Goal: Transaction & Acquisition: Download file/media

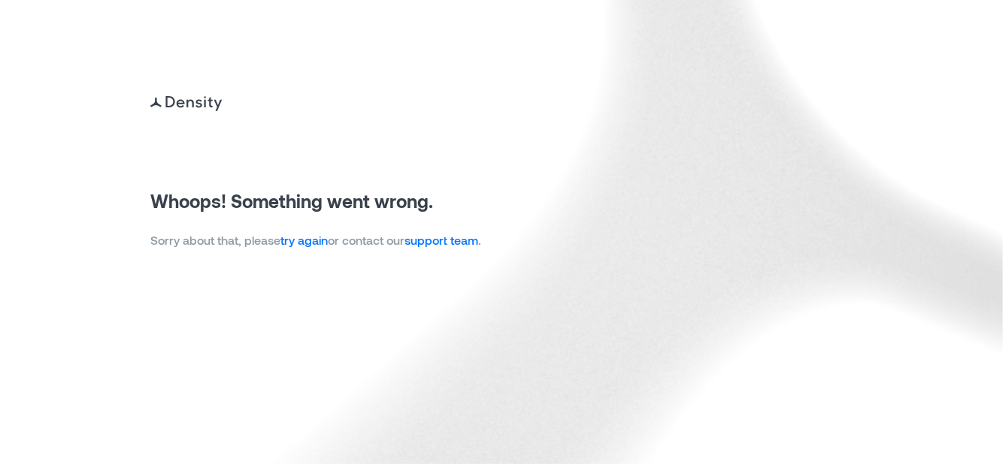
click at [321, 245] on link "try again" at bounding box center [303, 240] width 47 height 14
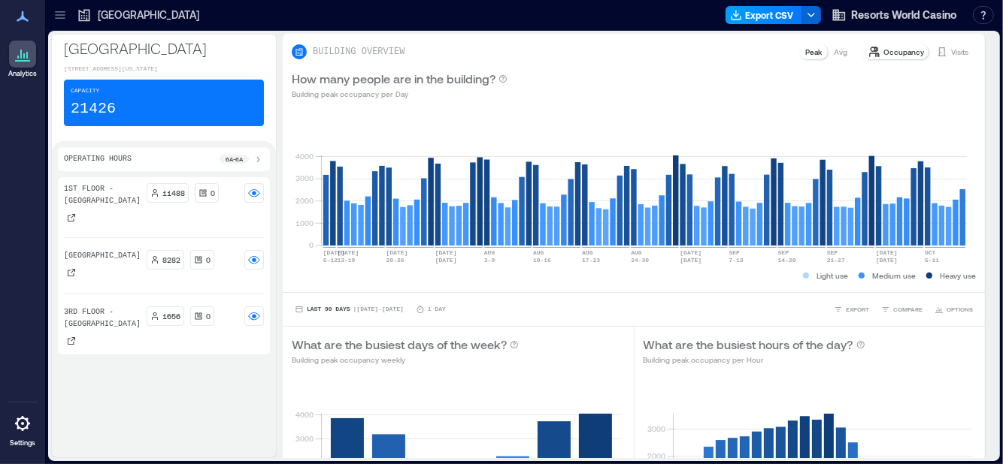
click at [761, 17] on button "Export CSV" at bounding box center [763, 15] width 77 height 18
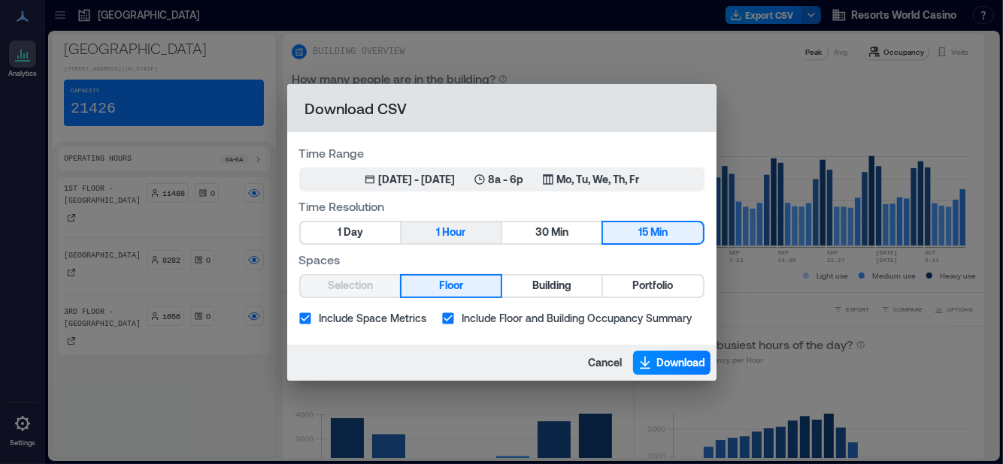
click at [461, 233] on span "Hour" at bounding box center [453, 232] width 23 height 19
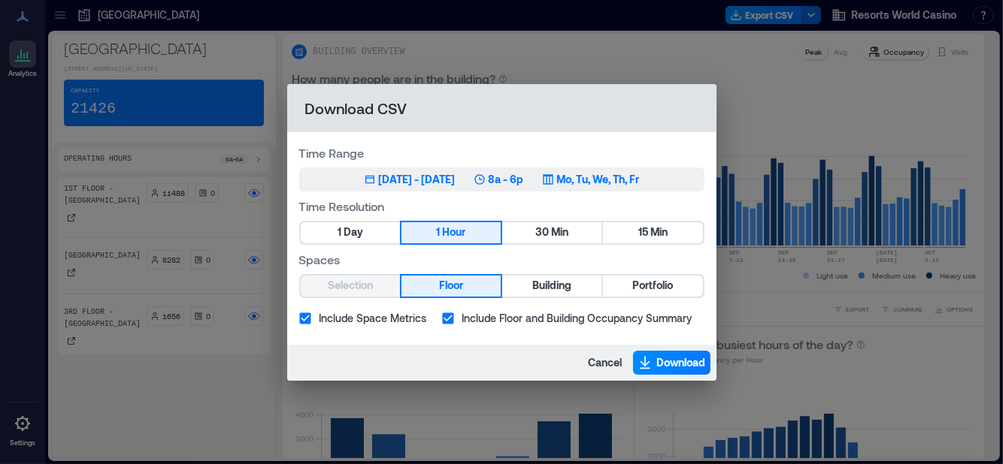
click at [558, 176] on div "Jul 11, 2025 - Oct 10, 2025 8a - 6p Mo, Tu, We, Th, Fr" at bounding box center [502, 179] width 276 height 15
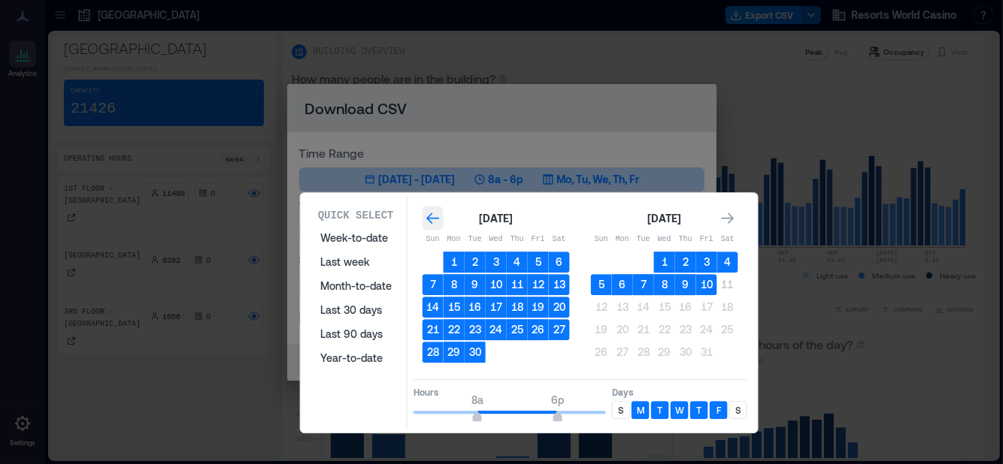
click at [429, 219] on icon "Go to previous month" at bounding box center [432, 218] width 15 height 15
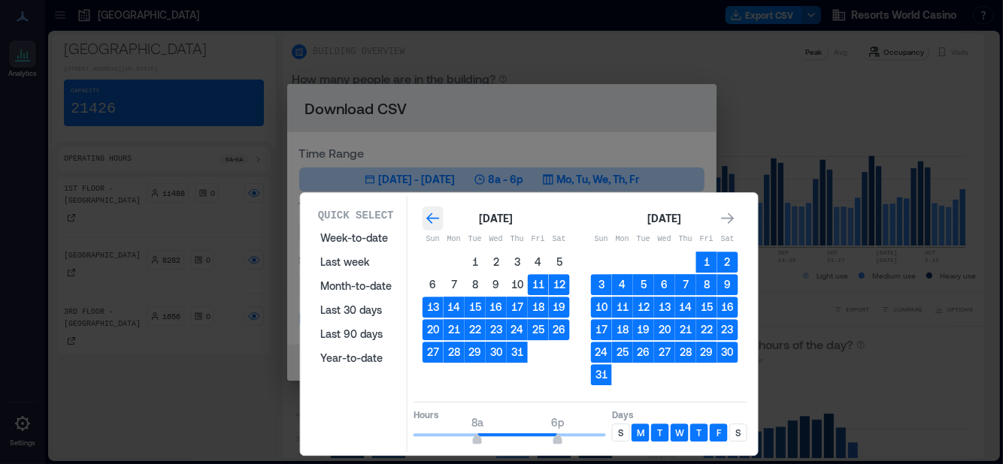
click at [429, 218] on icon "Go to previous month" at bounding box center [432, 218] width 15 height 15
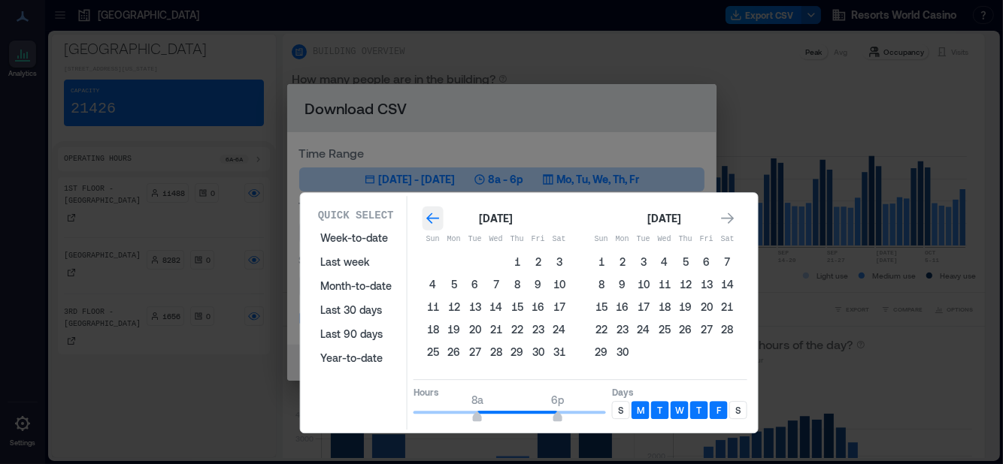
click at [429, 217] on icon "Go to previous month" at bounding box center [432, 218] width 13 height 11
click at [495, 260] on button "1" at bounding box center [495, 262] width 21 height 21
type input "*"
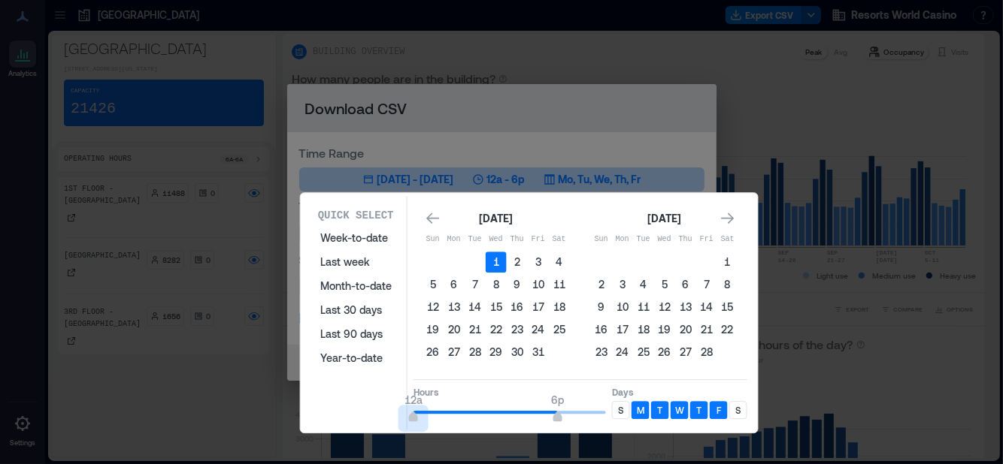
drag, startPoint x: 478, startPoint y: 413, endPoint x: 403, endPoint y: 413, distance: 75.2
click at [403, 413] on div "Quick Select Week-to-date Last week Month-to-date Last 30 days Last 90 days Yea…" at bounding box center [529, 313] width 448 height 234
type input "**"
drag, startPoint x: 556, startPoint y: 409, endPoint x: 620, endPoint y: 414, distance: 64.1
click at [620, 414] on div "Hours 12a 12a Days S M T W T F S" at bounding box center [580, 402] width 334 height 44
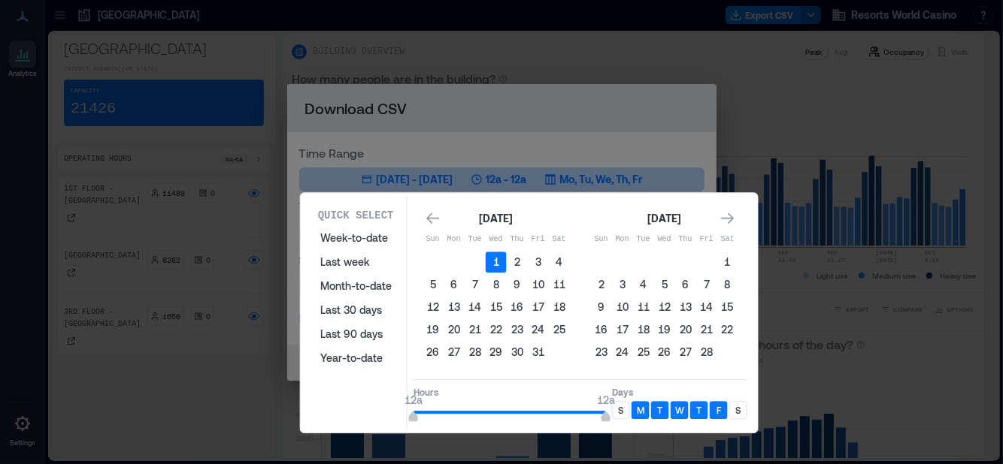
click at [613, 405] on div "S" at bounding box center [621, 410] width 18 height 18
click at [735, 406] on p "S" at bounding box center [737, 410] width 5 height 12
click at [731, 214] on icon "Go to next month" at bounding box center [727, 218] width 15 height 15
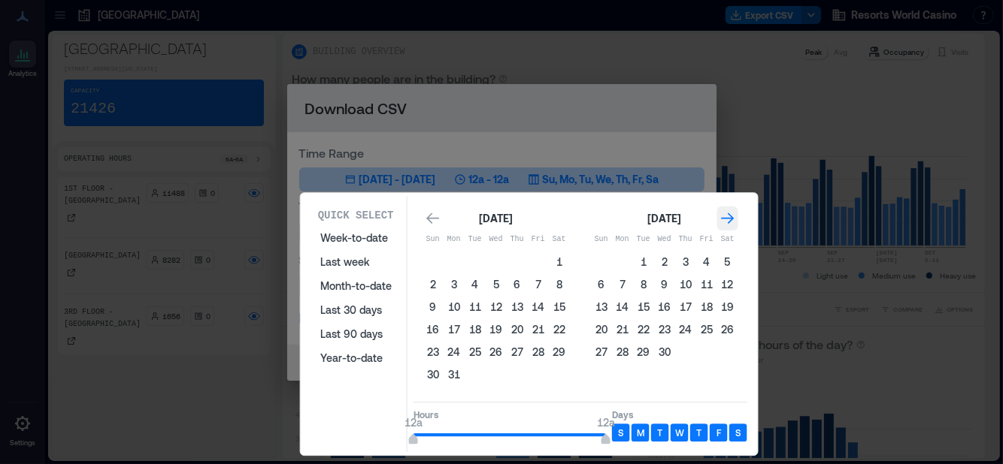
click at [731, 213] on icon "Go to next month" at bounding box center [727, 218] width 15 height 15
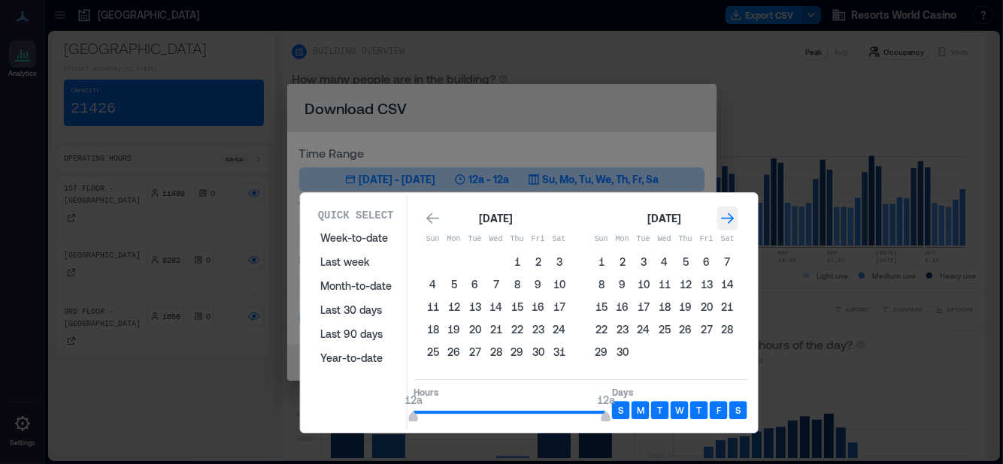
click at [731, 213] on icon "Go to next month" at bounding box center [727, 218] width 15 height 15
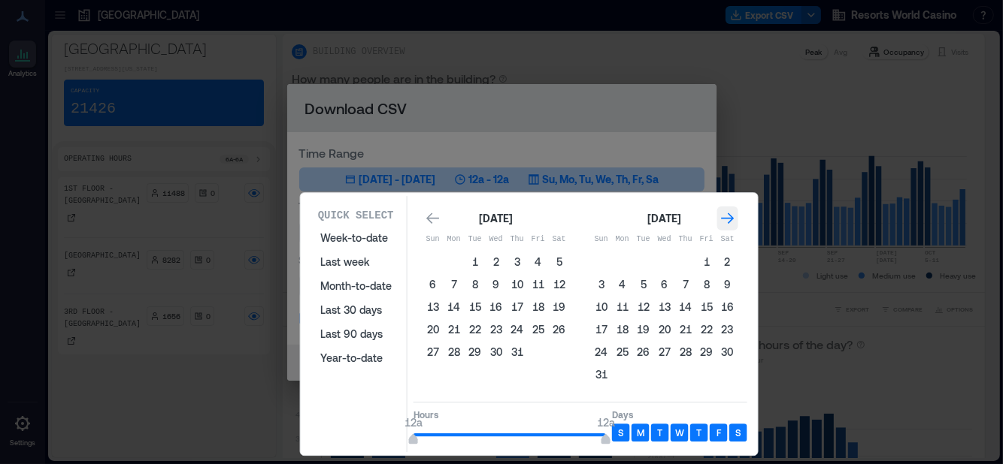
click at [732, 213] on icon "Go to next month" at bounding box center [727, 218] width 15 height 15
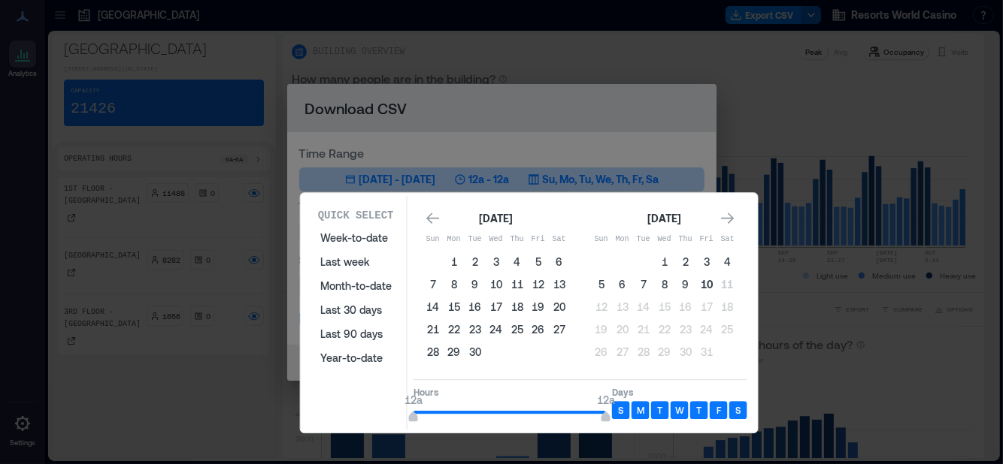
click at [706, 286] on button "10" at bounding box center [706, 284] width 21 height 21
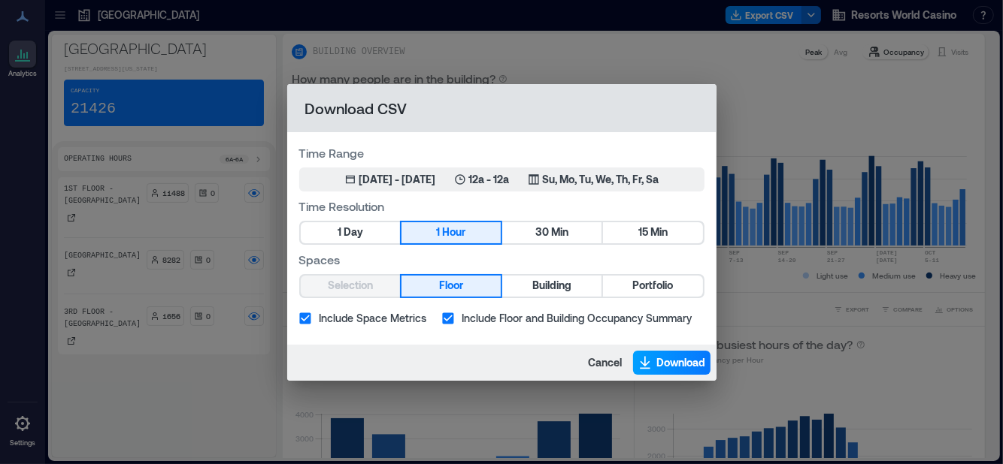
click at [678, 361] on span "Download" at bounding box center [681, 362] width 49 height 15
